Goal: Transaction & Acquisition: Purchase product/service

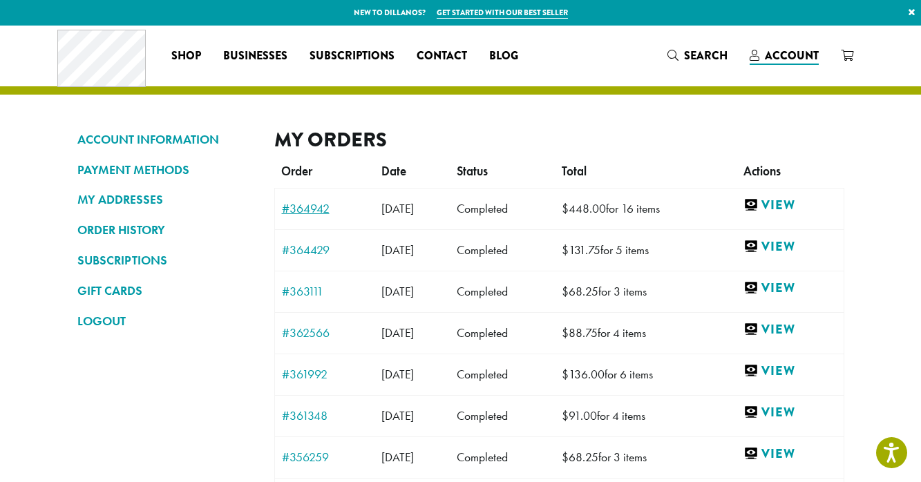
click at [320, 211] on link "#364942" at bounding box center [325, 209] width 86 height 12
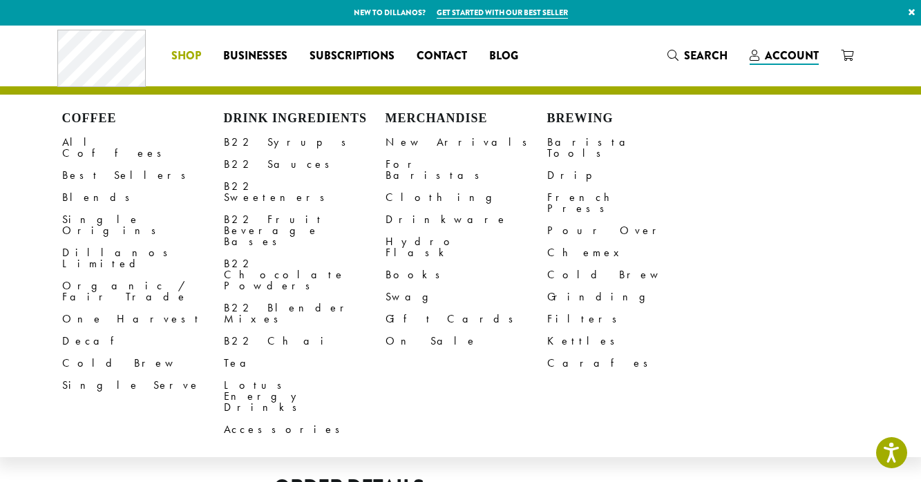
click at [726, 185] on div "Coffee All Coffees Best Sellers Blends Single Origins Dillanos Limited Organic …" at bounding box center [466, 276] width 809 height 330
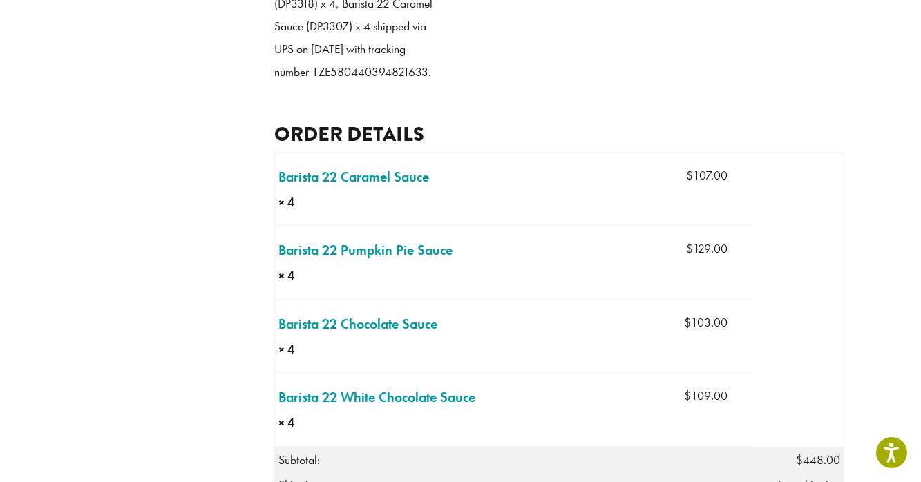
scroll to position [436, 0]
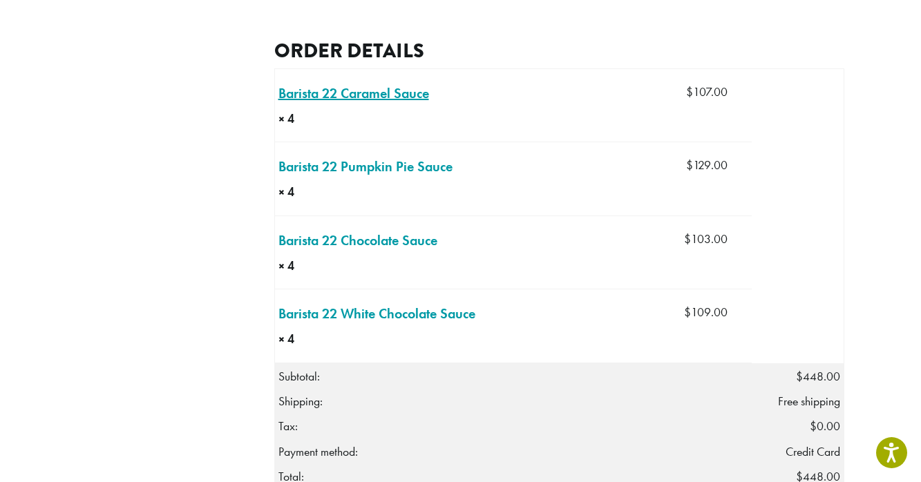
click at [366, 104] on link "Barista 22 Caramel Sauce × 4" at bounding box center [354, 93] width 151 height 21
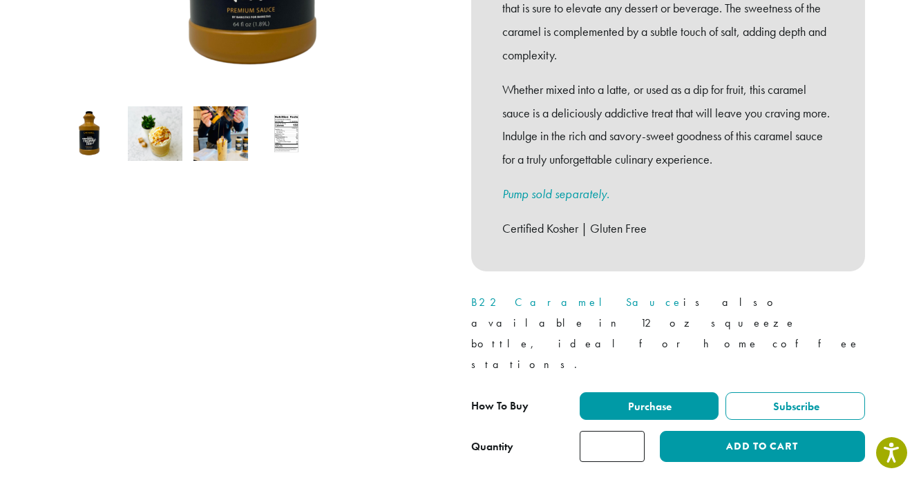
scroll to position [462, 0]
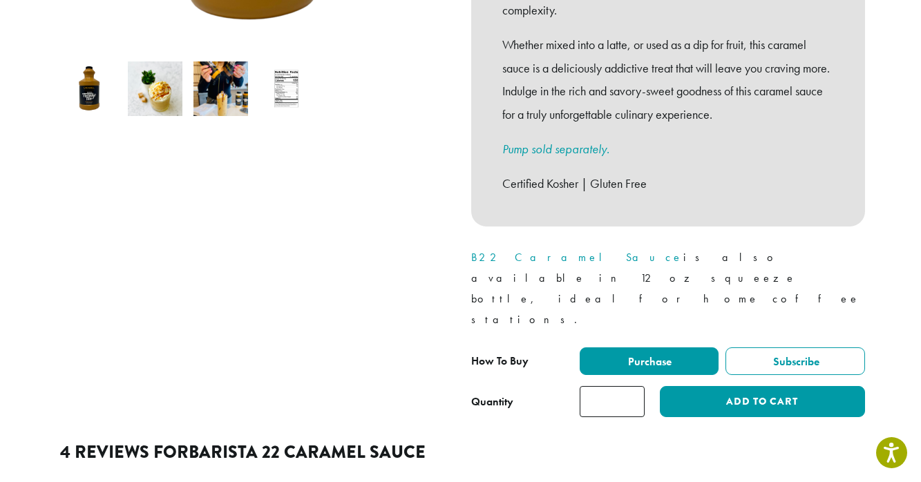
click at [630, 386] on input "*" at bounding box center [612, 401] width 65 height 31
type input "*"
click at [630, 386] on input "*" at bounding box center [612, 401] width 65 height 31
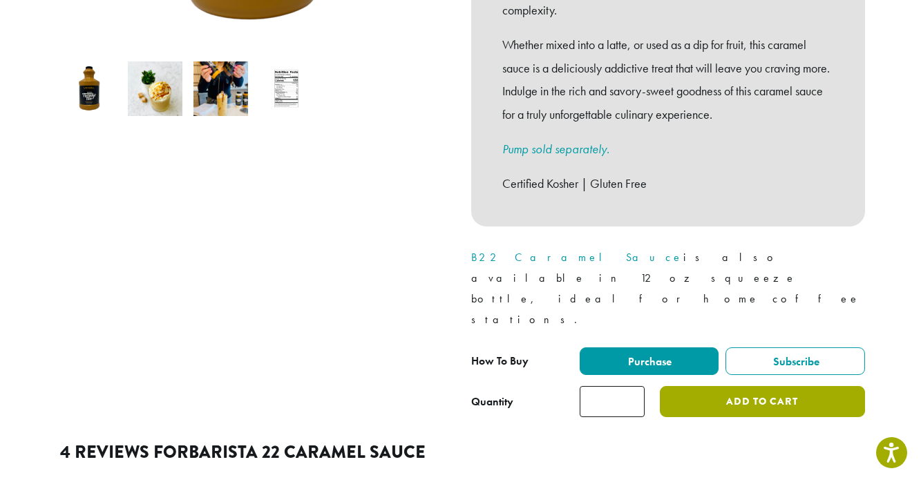
click at [708, 386] on button "Add to cart" at bounding box center [762, 401] width 205 height 31
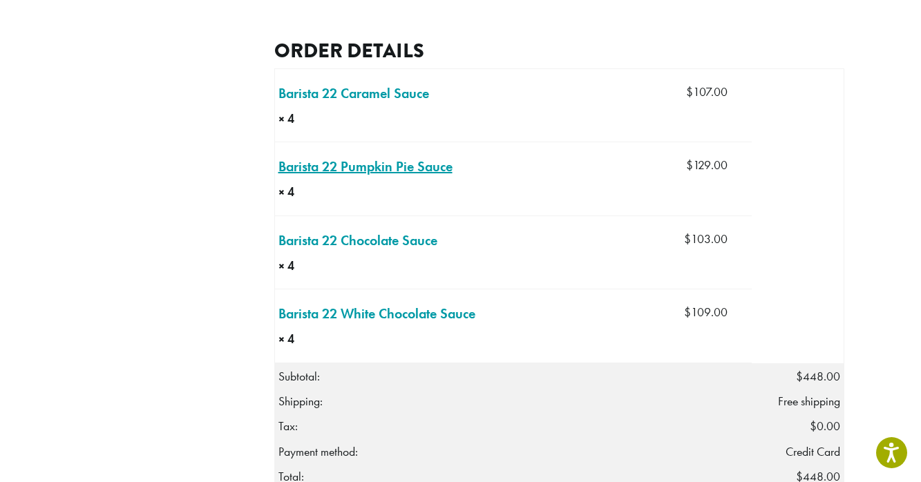
click at [381, 177] on link "Barista 22 Pumpkin Pie Sauce × 4" at bounding box center [366, 166] width 174 height 21
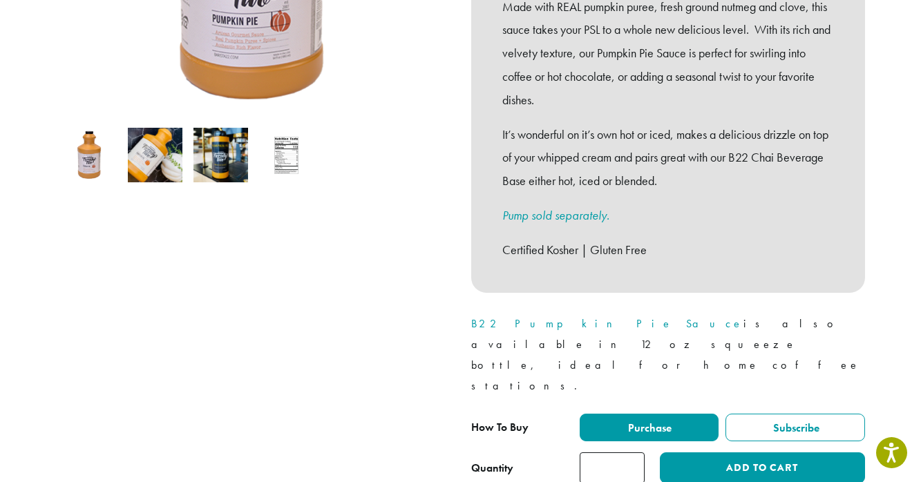
scroll to position [397, 0]
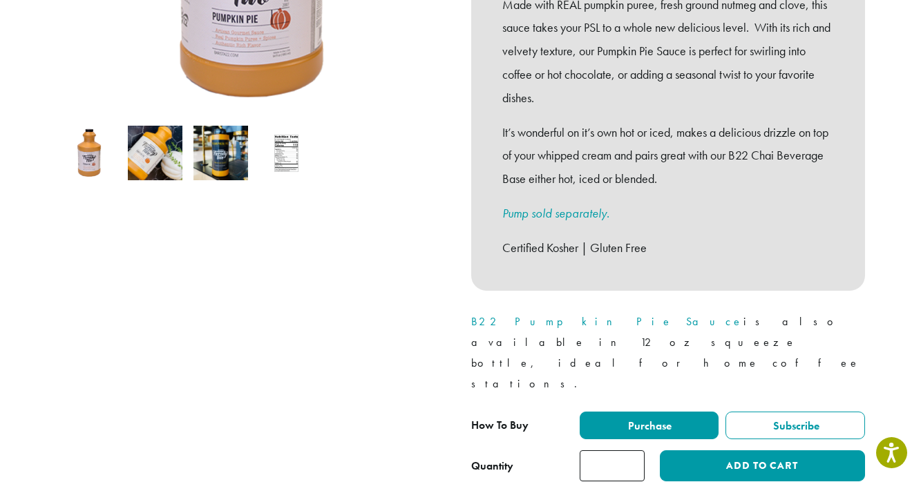
click at [634, 451] on input "*" at bounding box center [612, 466] width 65 height 31
type input "*"
click at [634, 451] on input "*" at bounding box center [612, 466] width 65 height 31
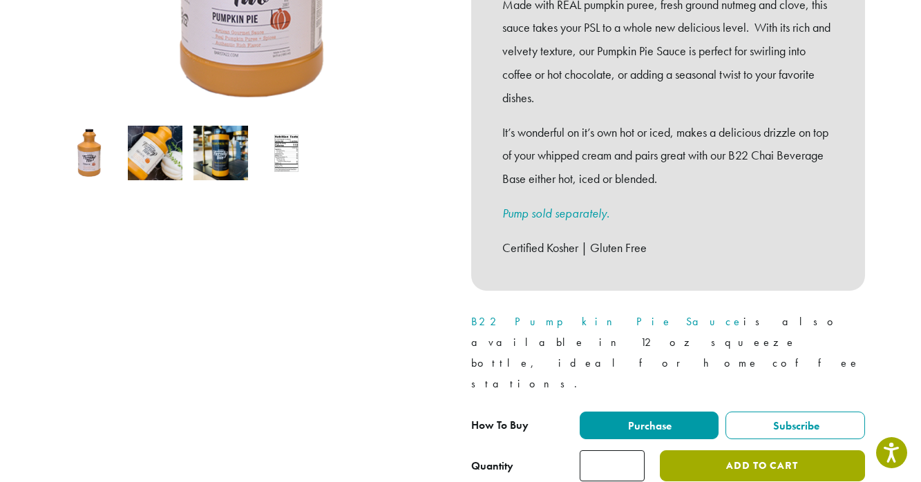
click at [713, 451] on button "Add to cart" at bounding box center [762, 466] width 205 height 31
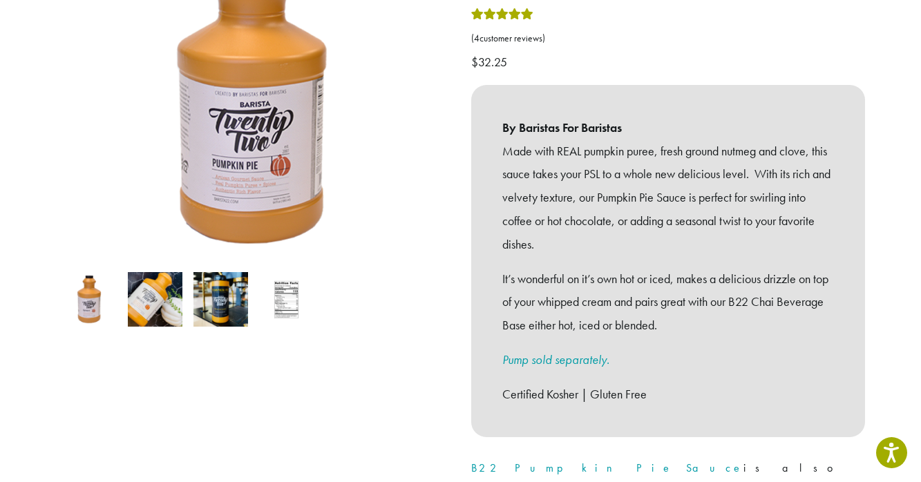
scroll to position [352, 0]
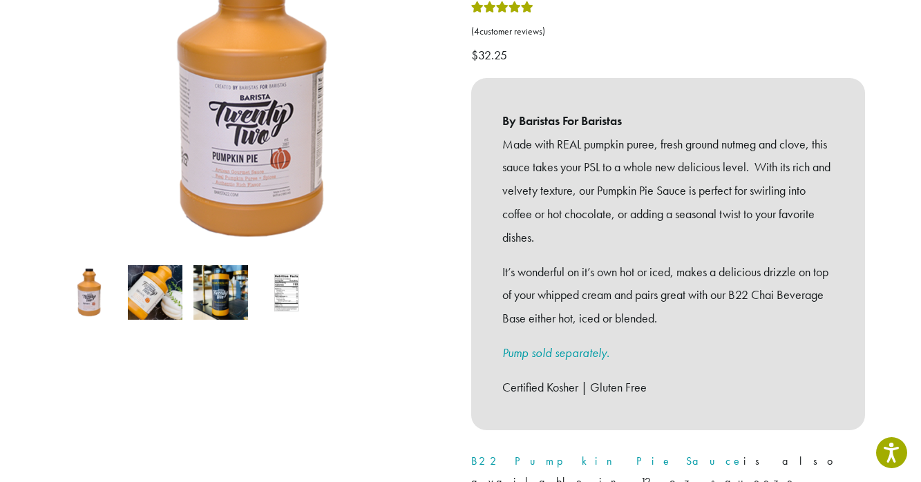
click at [218, 265] on img at bounding box center [221, 292] width 55 height 55
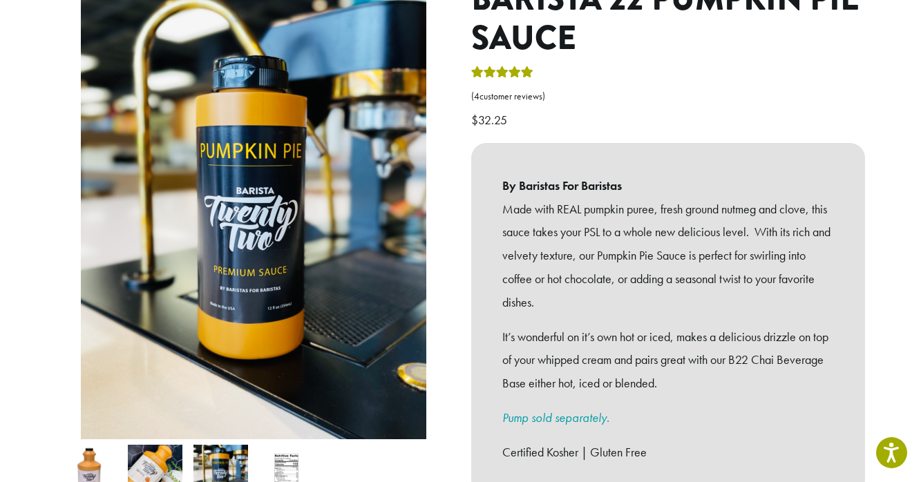
scroll to position [0, 0]
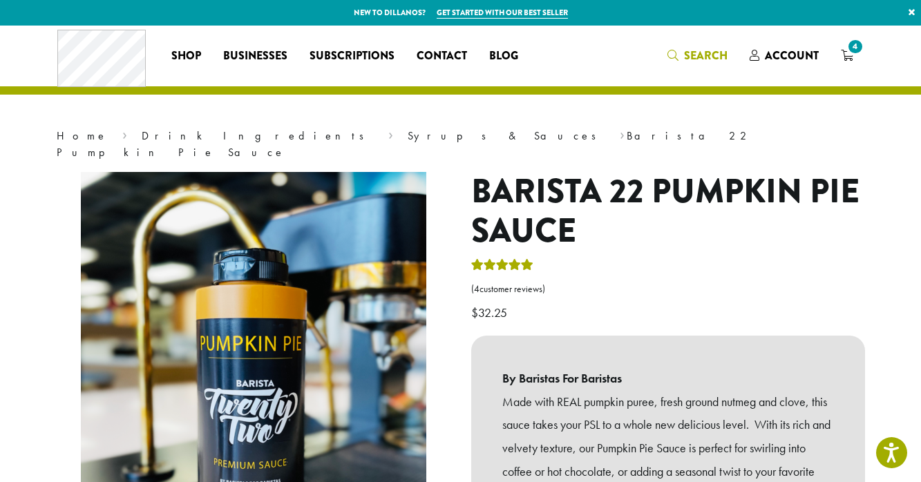
click at [696, 51] on span "Search" at bounding box center [706, 56] width 44 height 16
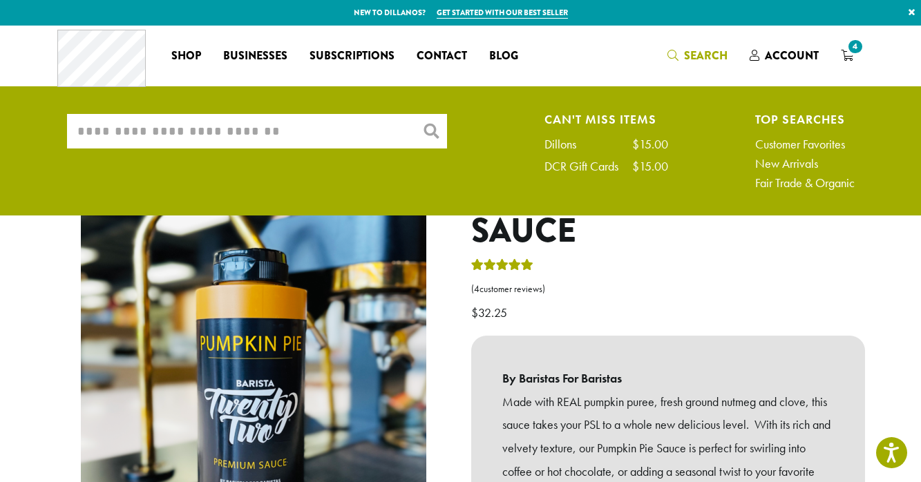
click at [368, 129] on input "What are you searching for?" at bounding box center [257, 131] width 380 height 35
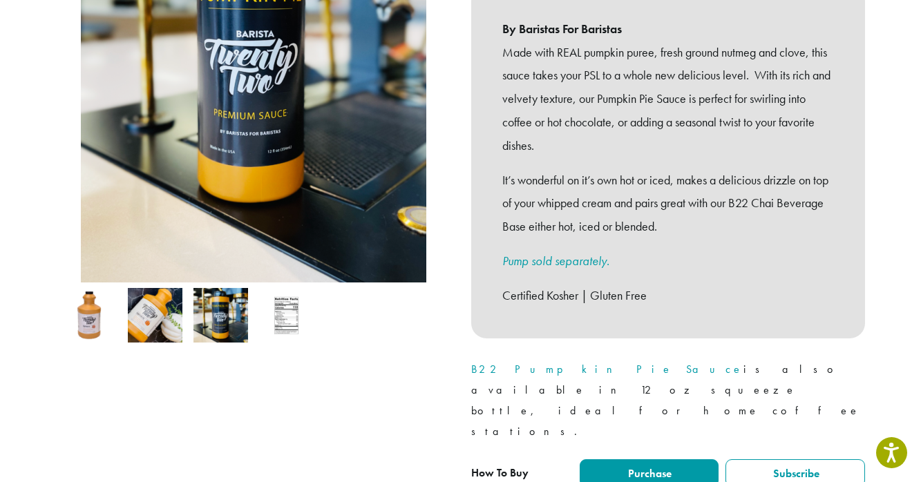
scroll to position [360, 0]
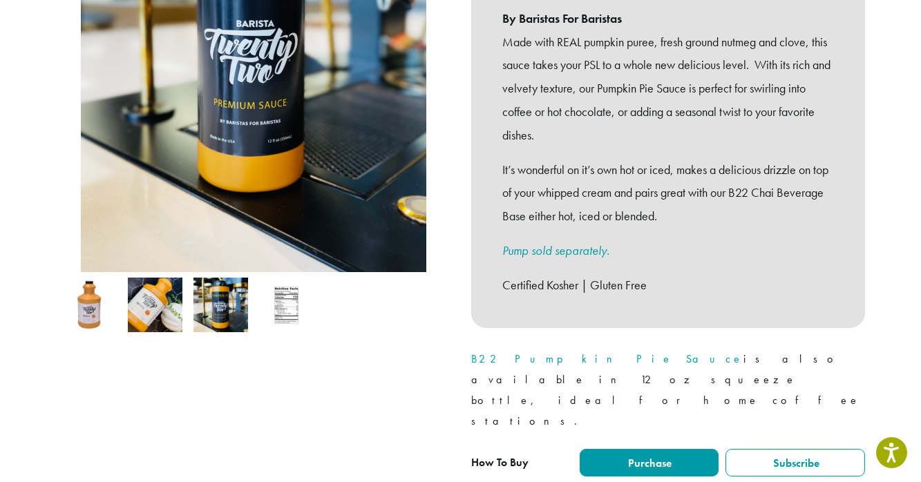
type input "*******"
click at [528, 352] on link "B22 Pumpkin Pie Sauce" at bounding box center [607, 359] width 272 height 15
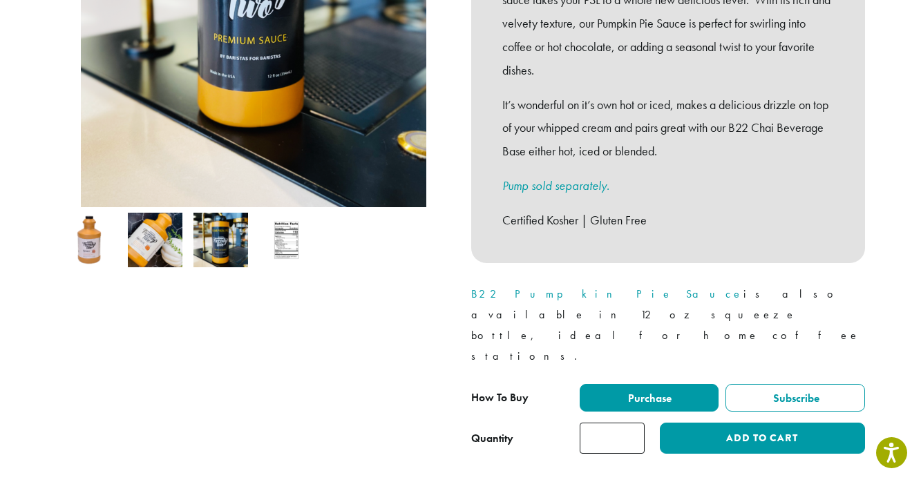
scroll to position [435, 0]
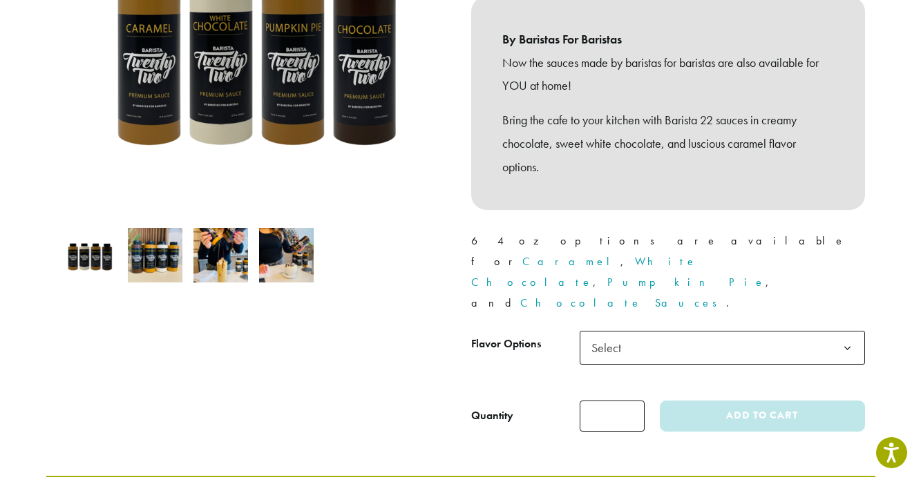
scroll to position [299, 0]
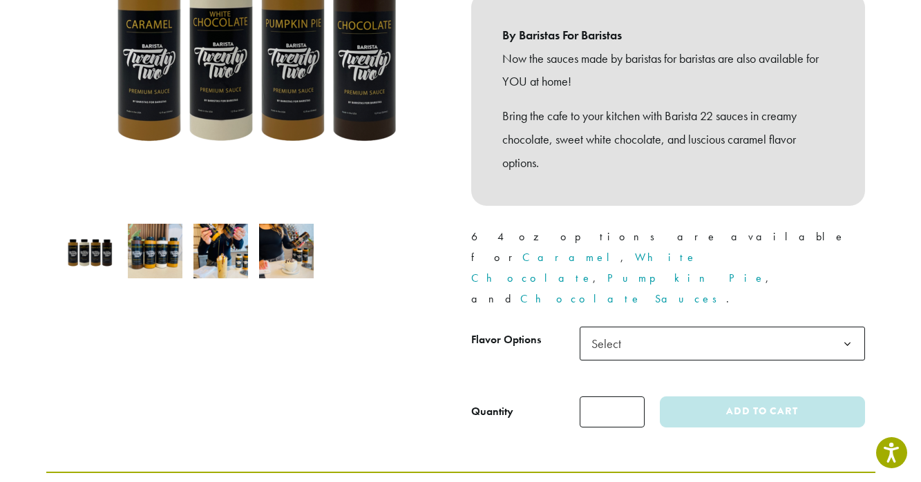
click at [638, 327] on span "Select" at bounding box center [722, 344] width 285 height 34
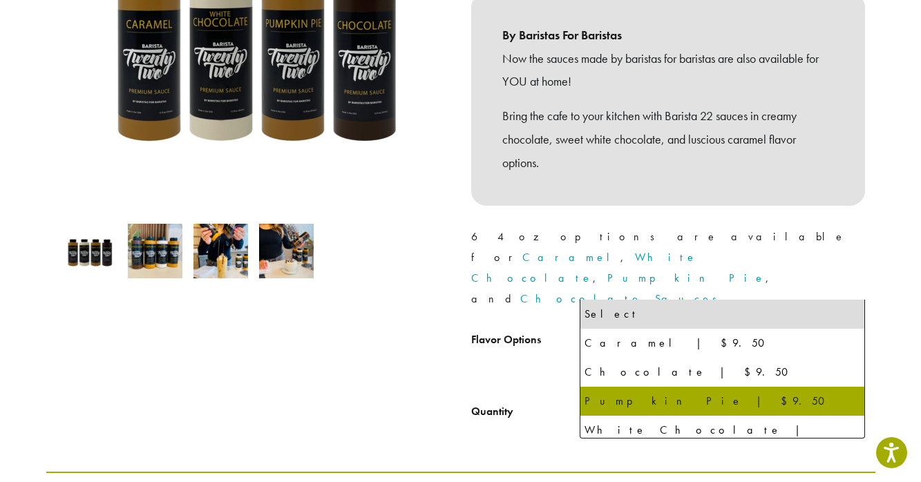
select select "**********"
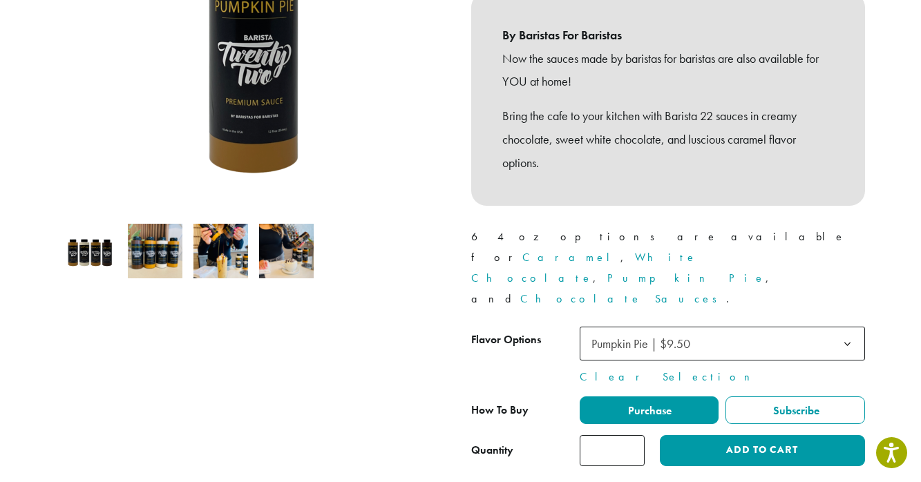
type input "*"
click at [632, 435] on input "*" at bounding box center [612, 450] width 65 height 31
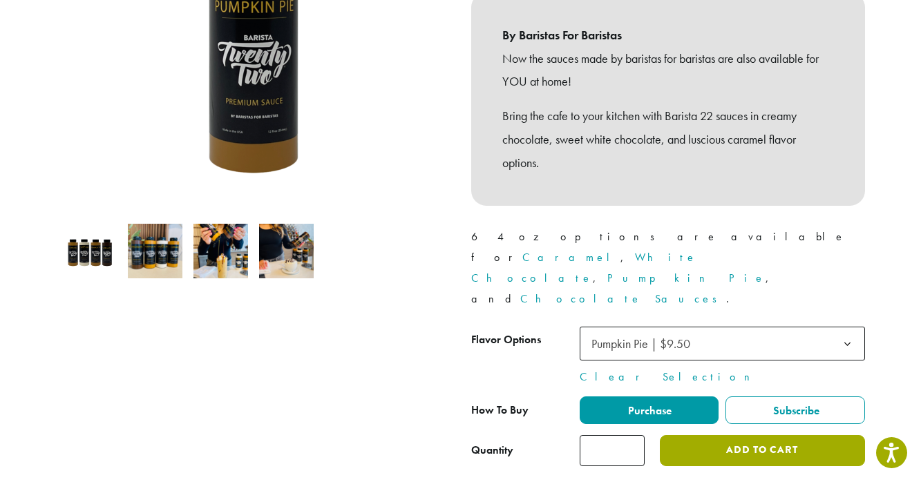
click at [736, 435] on button "Add to cart" at bounding box center [762, 450] width 205 height 31
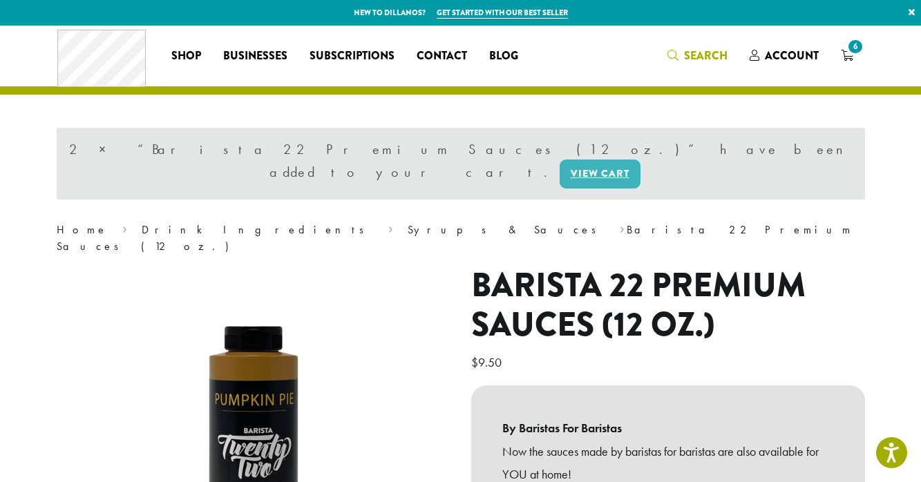
click at [695, 50] on span "Search" at bounding box center [706, 56] width 44 height 16
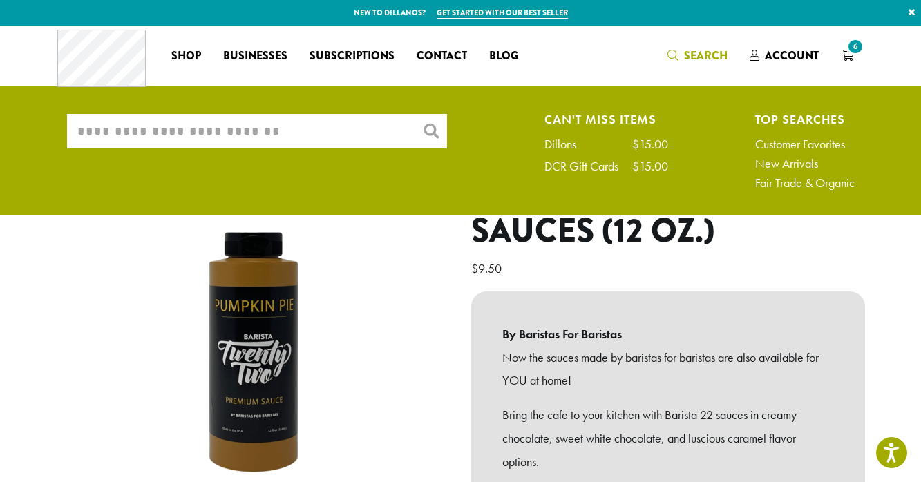
click at [301, 130] on input "What are you searching for?" at bounding box center [257, 131] width 380 height 35
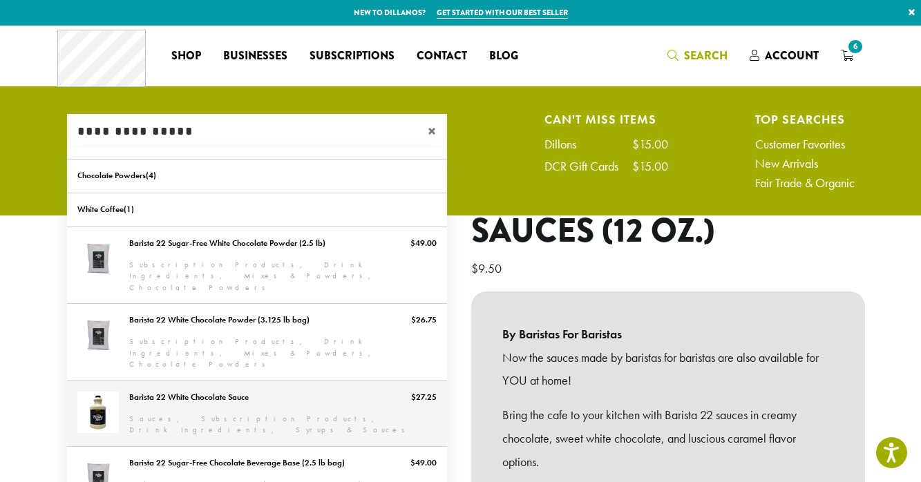
type input "**********"
click at [226, 382] on link "Barista 22 White Chocolate Sauce" at bounding box center [257, 414] width 380 height 65
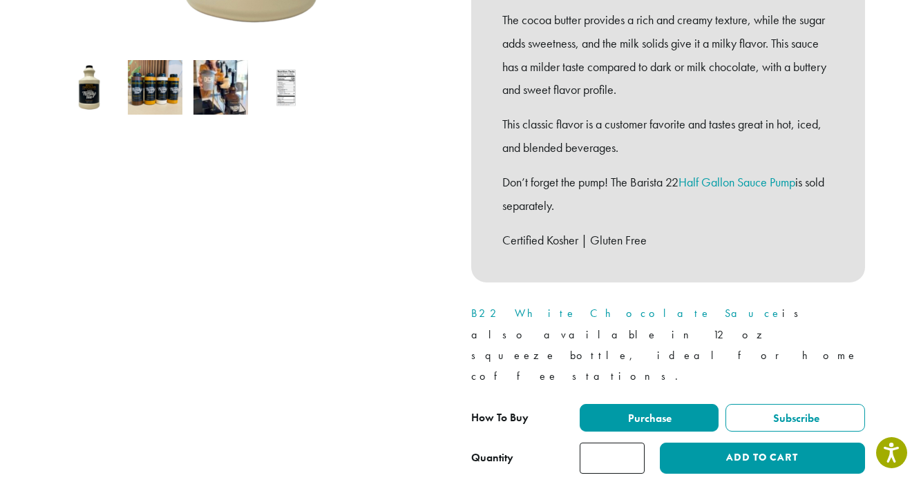
scroll to position [670, 0]
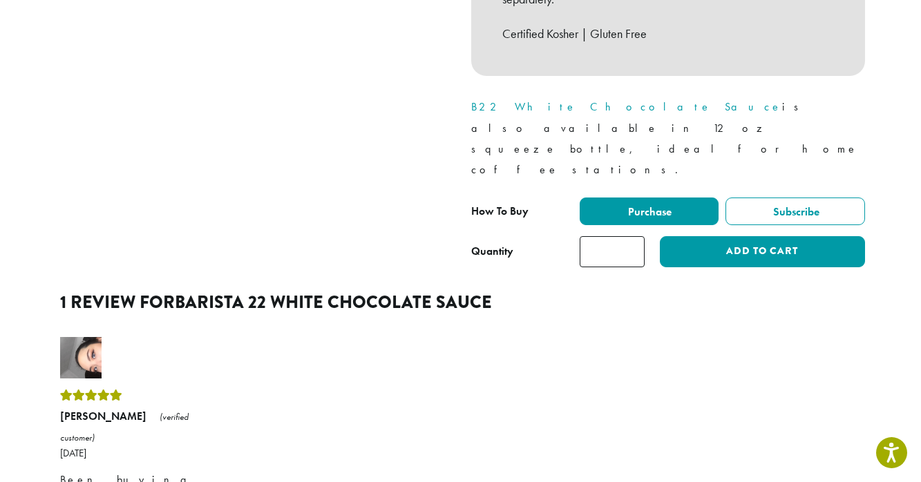
click at [632, 236] on input "*" at bounding box center [612, 251] width 65 height 31
type input "*"
click at [632, 236] on input "*" at bounding box center [612, 251] width 65 height 31
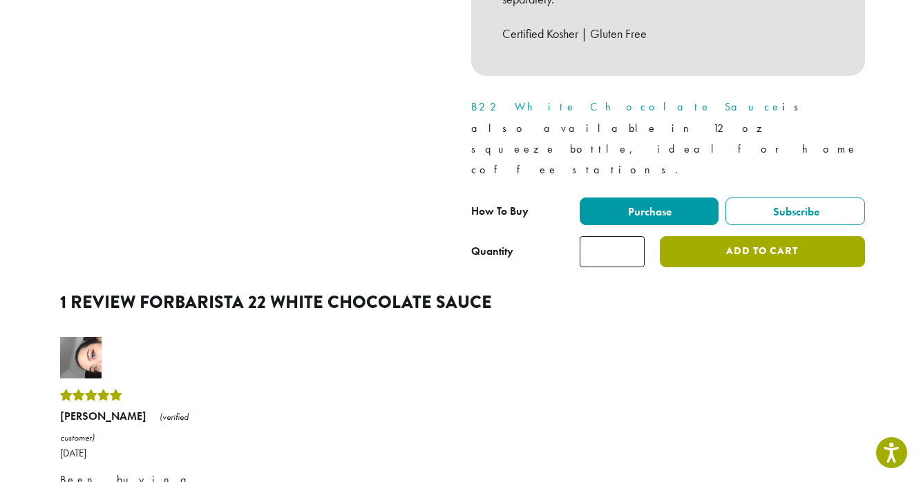
click at [699, 236] on button "Add to cart" at bounding box center [762, 251] width 205 height 31
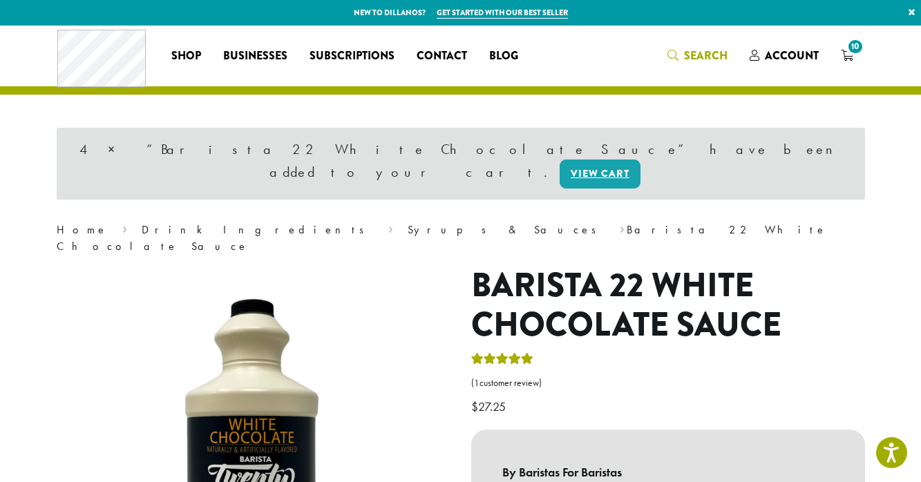
click at [702, 53] on span "Search" at bounding box center [706, 56] width 44 height 16
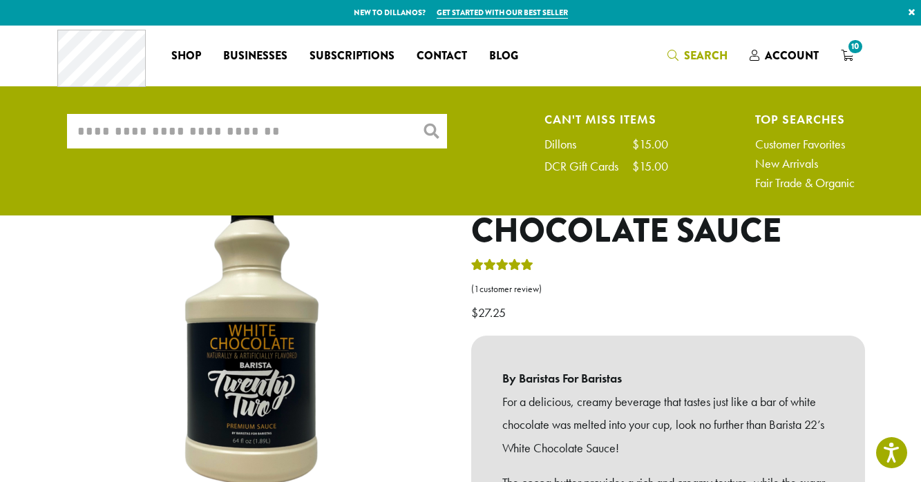
click at [301, 133] on input "What are you searching for?" at bounding box center [257, 131] width 380 height 35
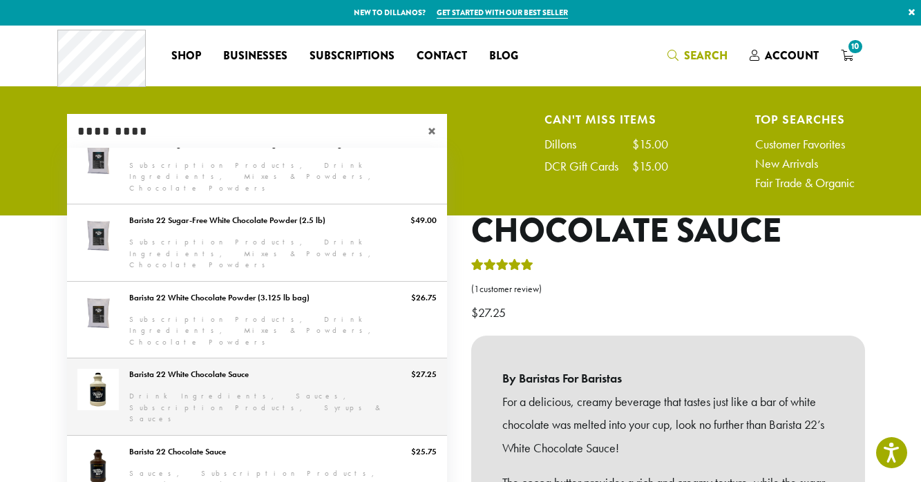
scroll to position [77, 0]
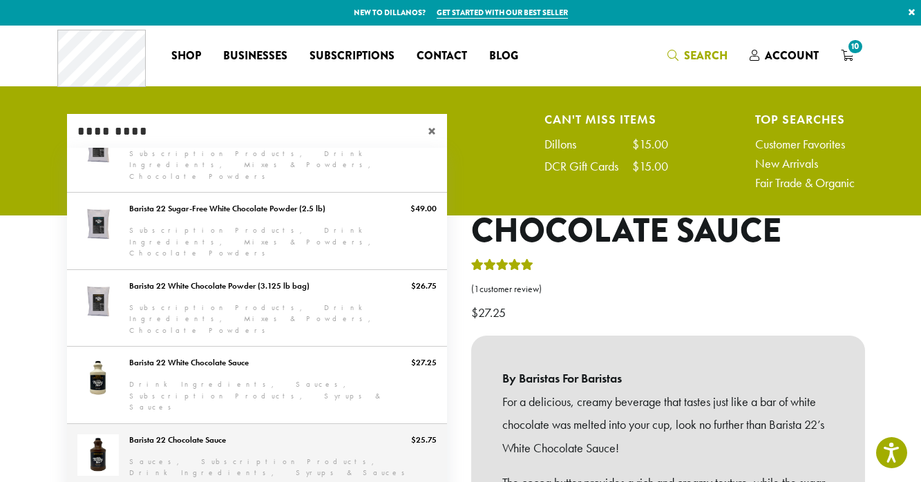
type input "*********"
click at [184, 424] on link "Barista 22 Chocolate Sauce" at bounding box center [257, 456] width 380 height 65
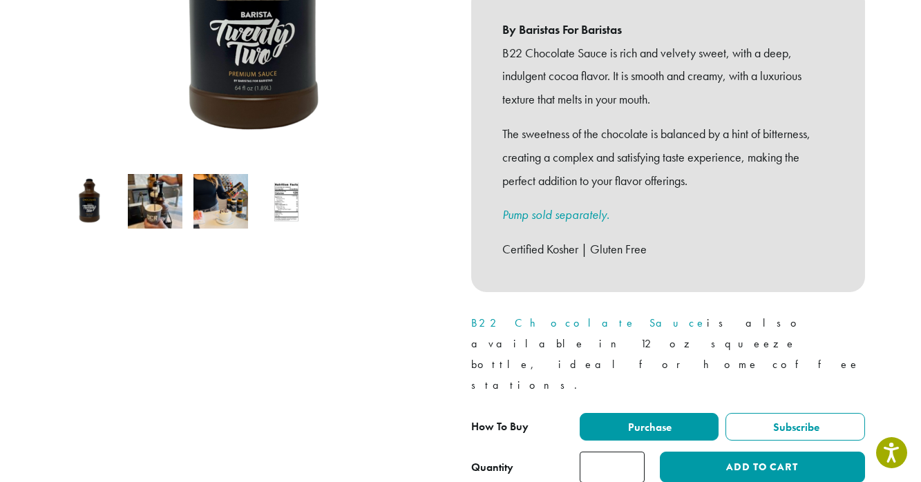
scroll to position [362, 0]
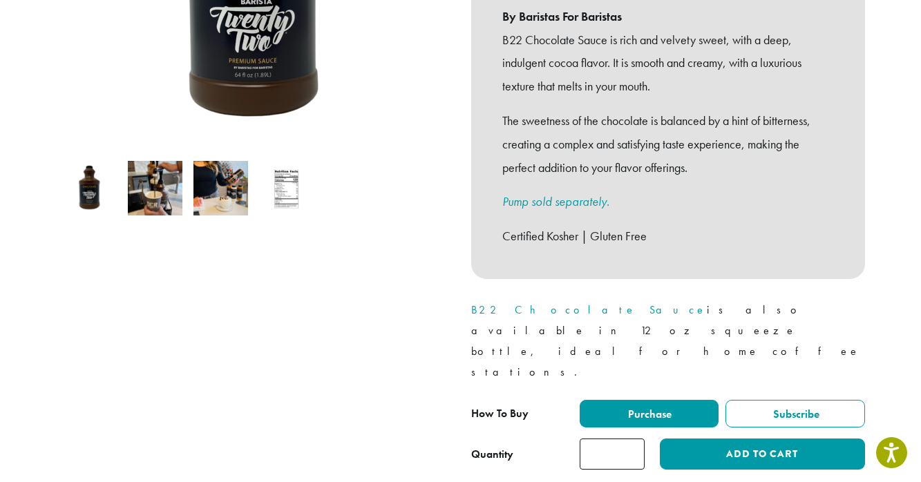
click at [635, 439] on input "*" at bounding box center [612, 454] width 65 height 31
type input "*"
click at [635, 439] on input "*" at bounding box center [612, 454] width 65 height 31
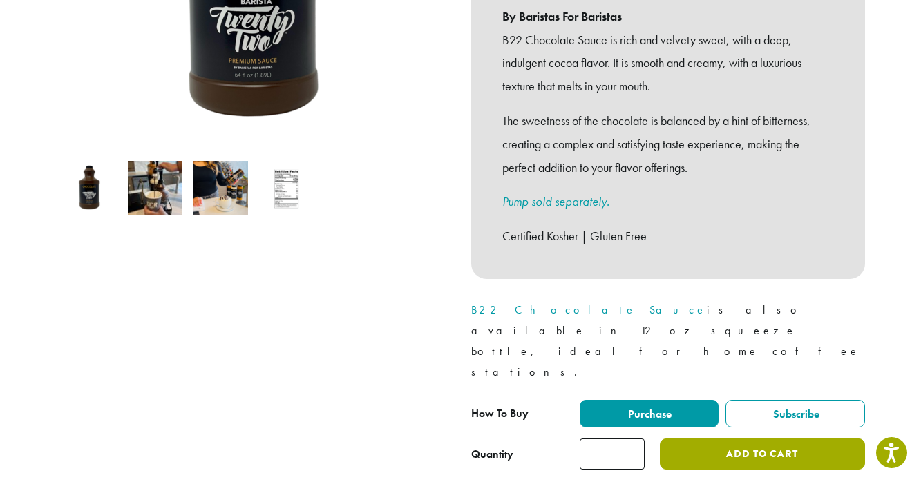
click at [697, 439] on button "Add to cart" at bounding box center [762, 454] width 205 height 31
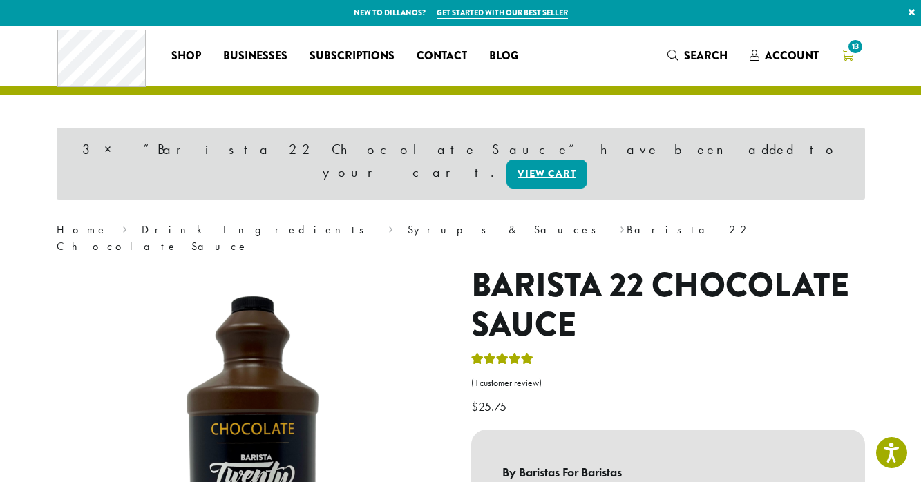
click at [852, 58] on icon "13" at bounding box center [847, 55] width 12 height 11
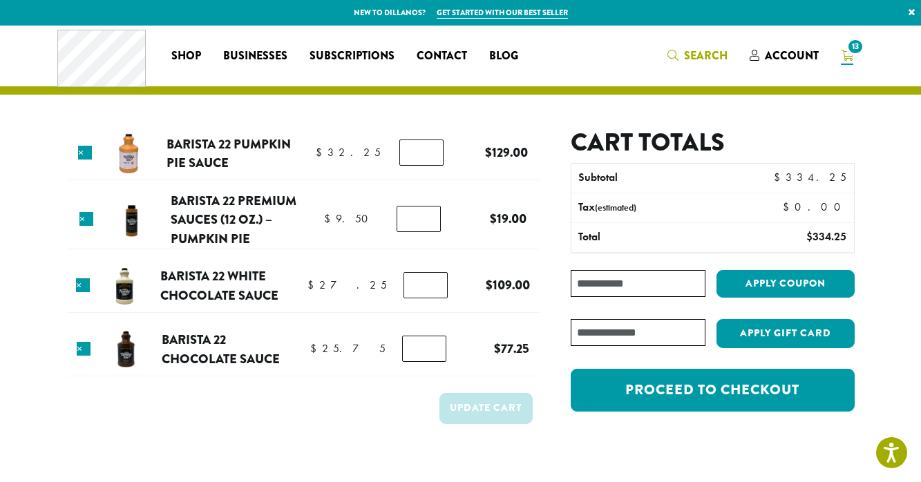
click at [679, 51] on span "Search" at bounding box center [698, 56] width 60 height 17
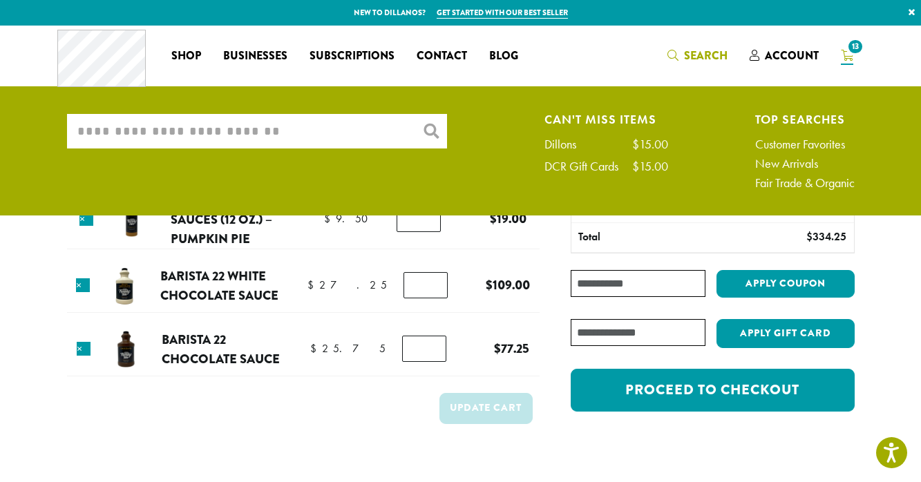
click at [293, 132] on input "What are you searching for?" at bounding box center [257, 131] width 380 height 35
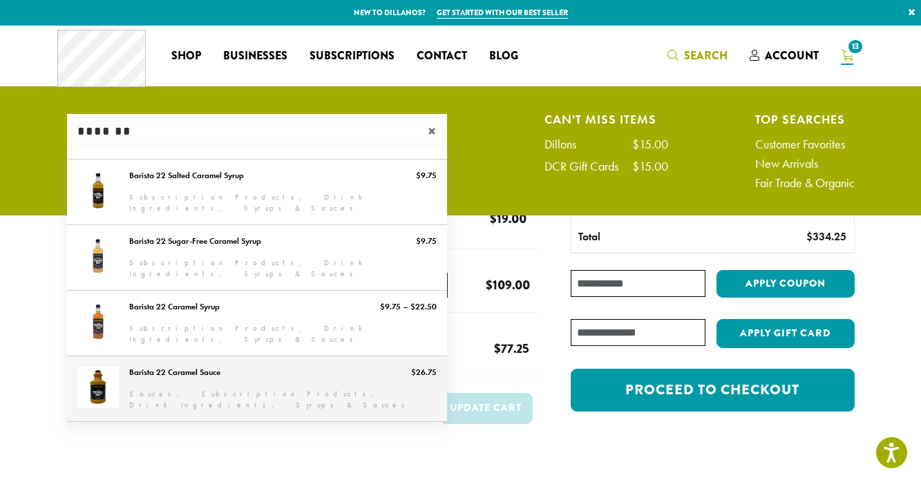
type input "*******"
click at [226, 359] on link "Barista 22 Caramel Sauce" at bounding box center [257, 389] width 380 height 65
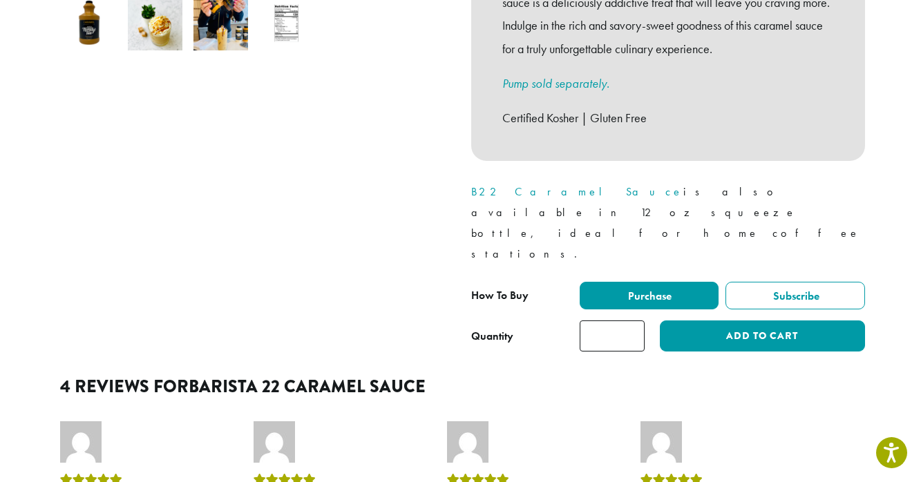
scroll to position [541, 0]
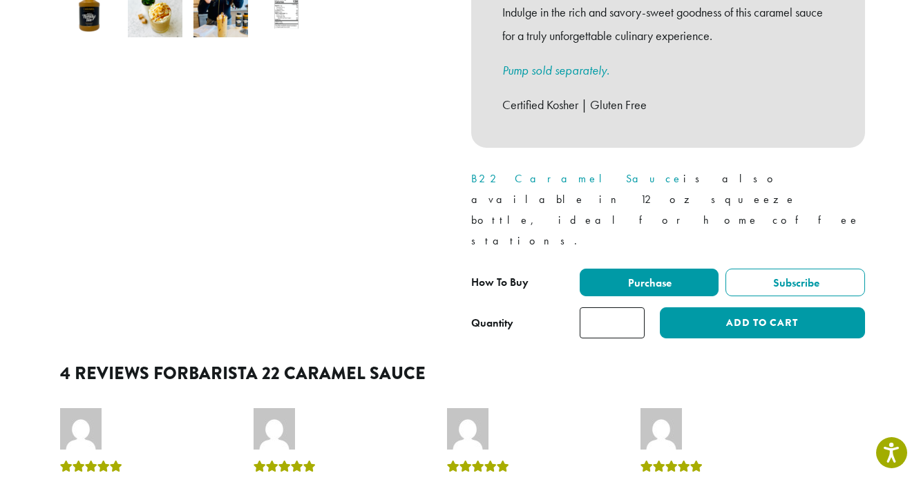
click at [630, 308] on input "*" at bounding box center [612, 323] width 65 height 31
type input "*"
click at [630, 308] on input "*" at bounding box center [612, 323] width 65 height 31
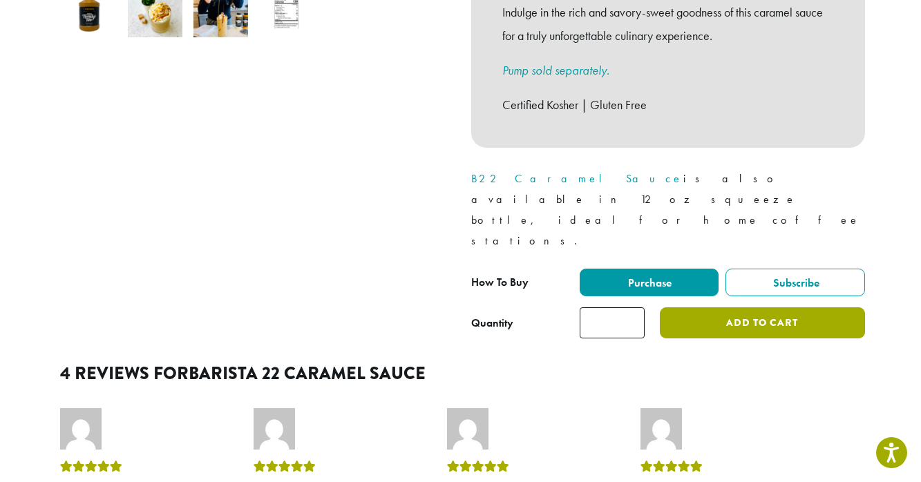
click at [744, 308] on button "Add to cart" at bounding box center [762, 323] width 205 height 31
